Goal: Go to known website: Go to known website

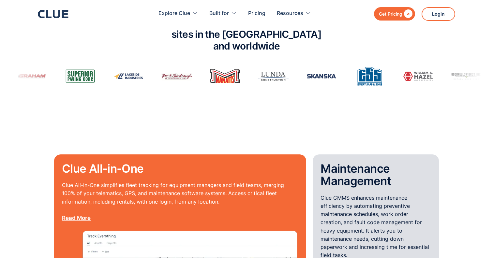
scroll to position [469, 0]
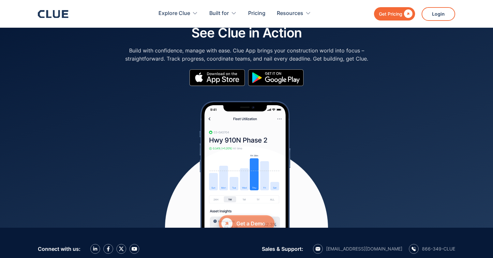
scroll to position [2776, 0]
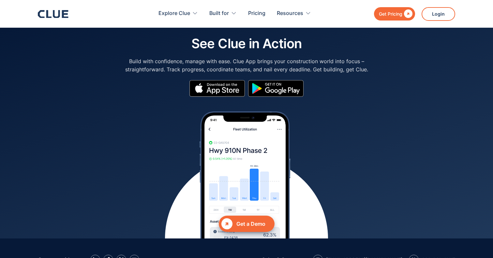
click at [232, 80] on img at bounding box center [217, 88] width 55 height 16
